Goal: Task Accomplishment & Management: Manage account settings

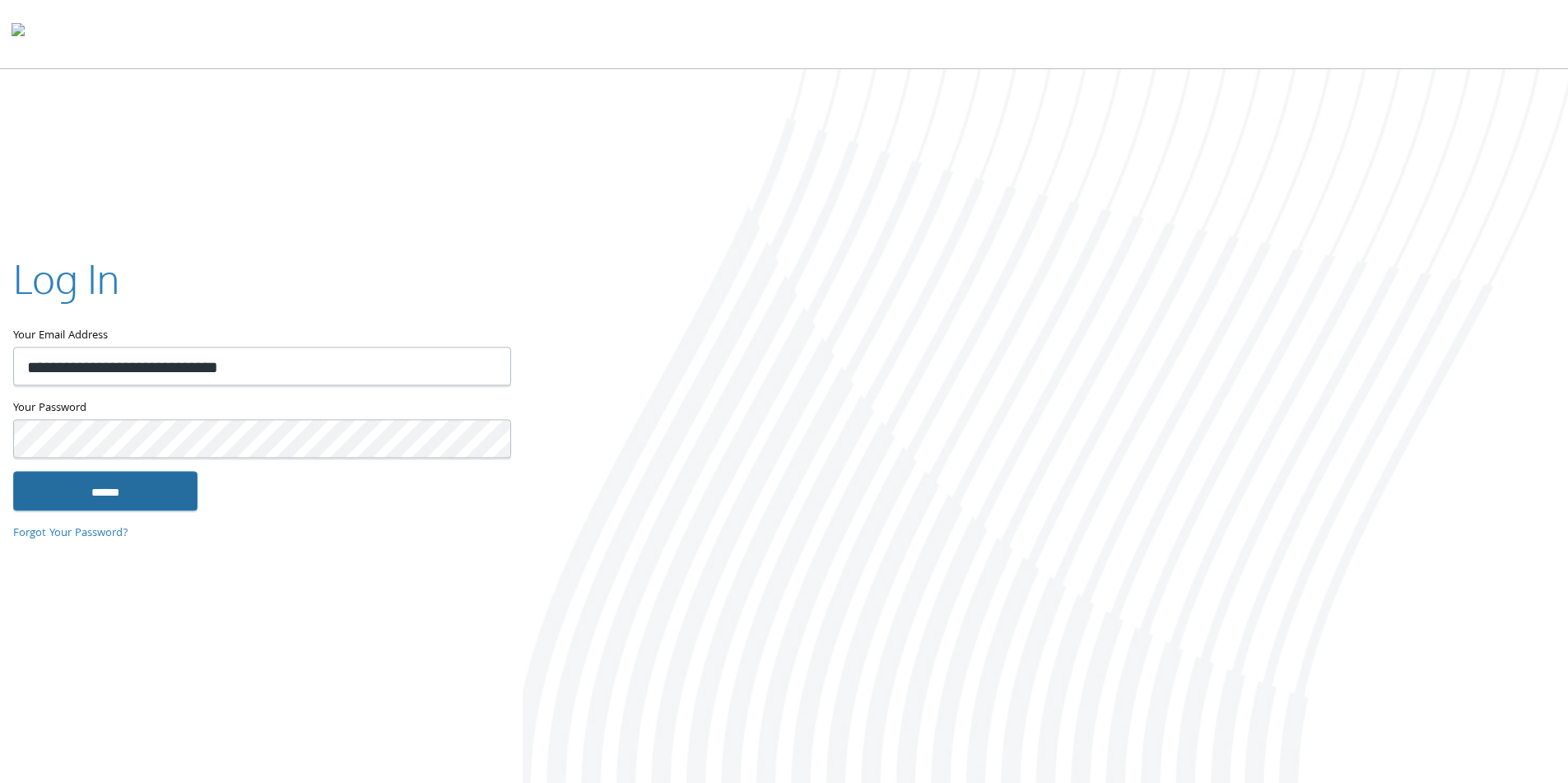
click at [146, 494] on input "******" at bounding box center [105, 490] width 184 height 40
type input "**********"
